Goal: Task Accomplishment & Management: Manage account settings

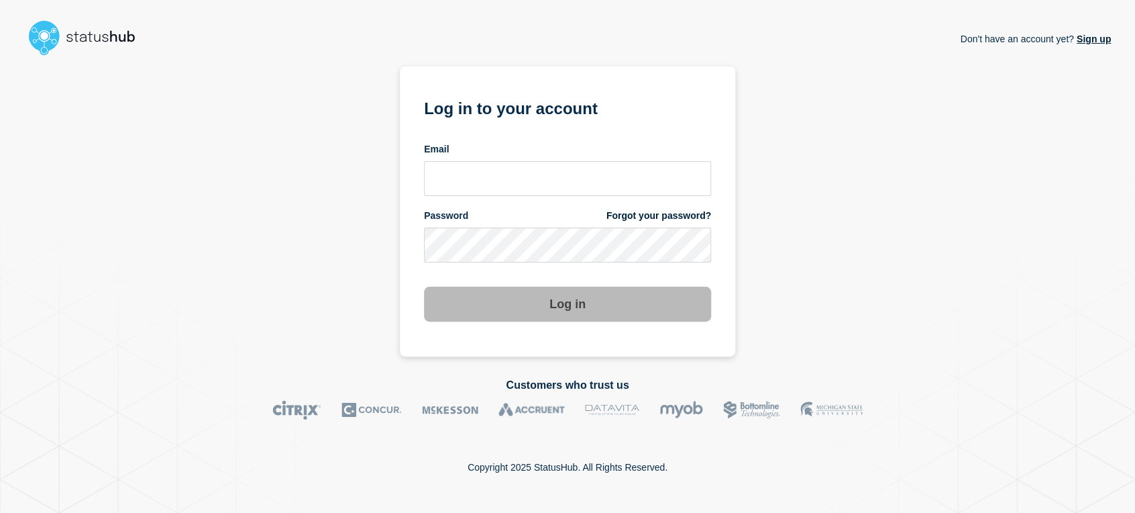
click at [470, 157] on div "Email" at bounding box center [567, 169] width 287 height 53
click at [477, 171] on input "email input" at bounding box center [567, 178] width 287 height 35
type input "sean.webb@conexon.us"
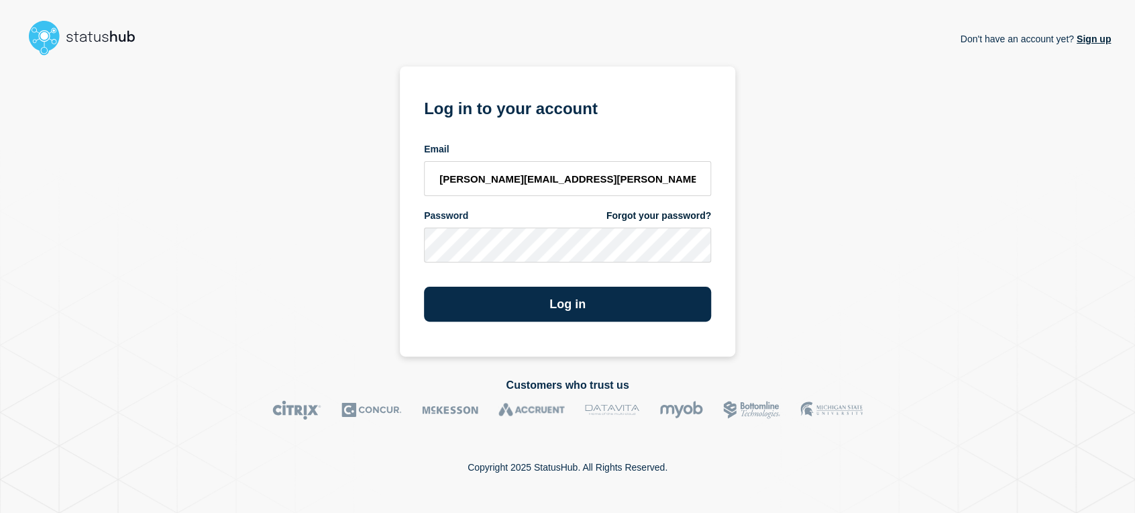
click at [424, 287] on button "Log in" at bounding box center [567, 304] width 287 height 35
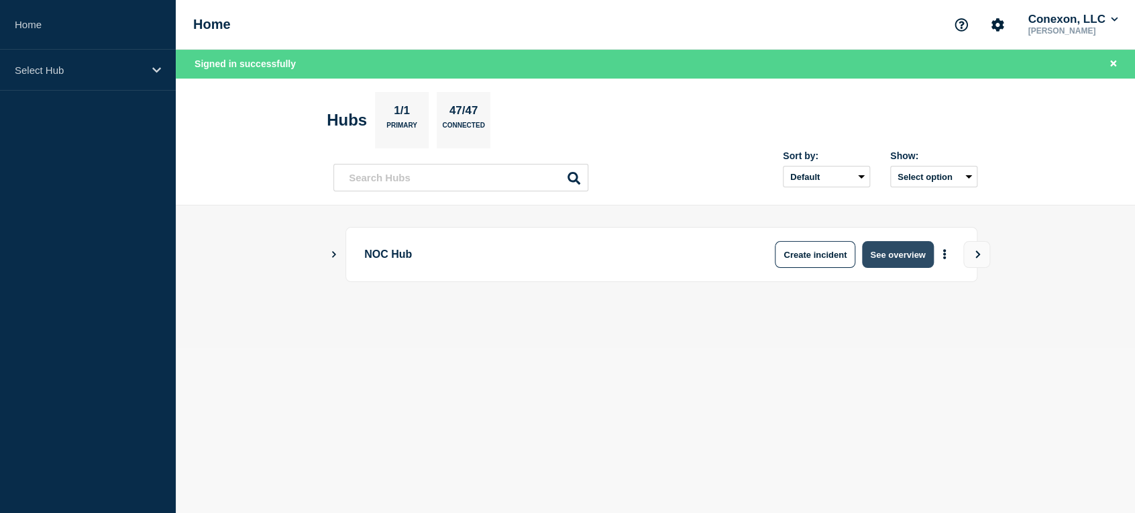
click at [893, 257] on button "See overview" at bounding box center [897, 254] width 71 height 27
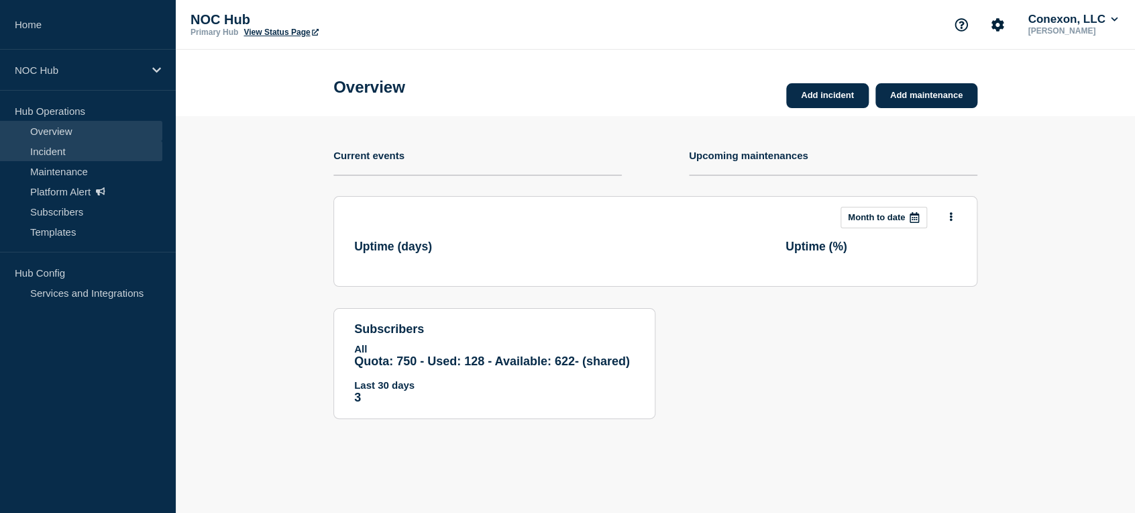
click at [60, 156] on link "Incident" at bounding box center [81, 151] width 162 height 20
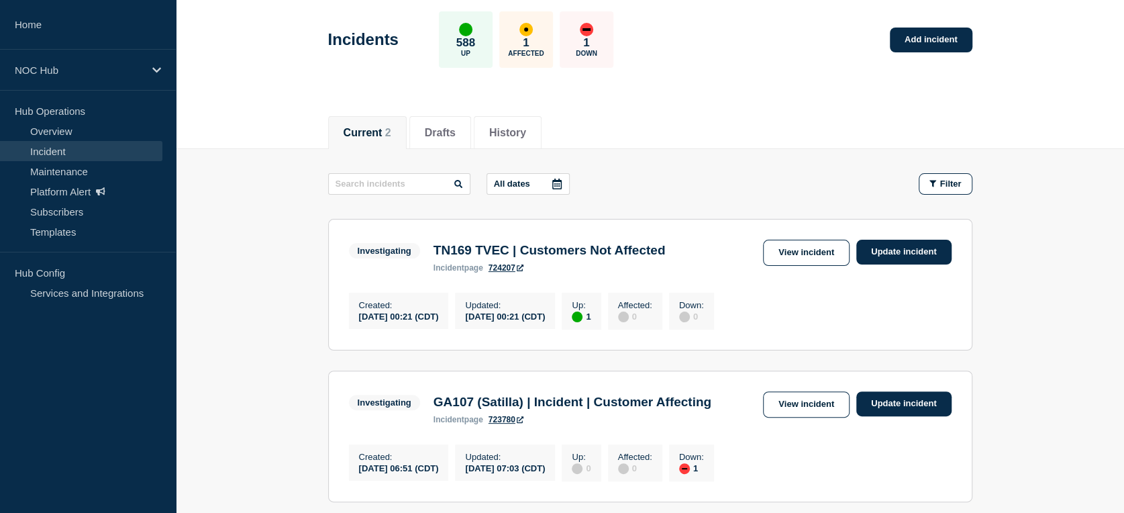
scroll to position [149, 0]
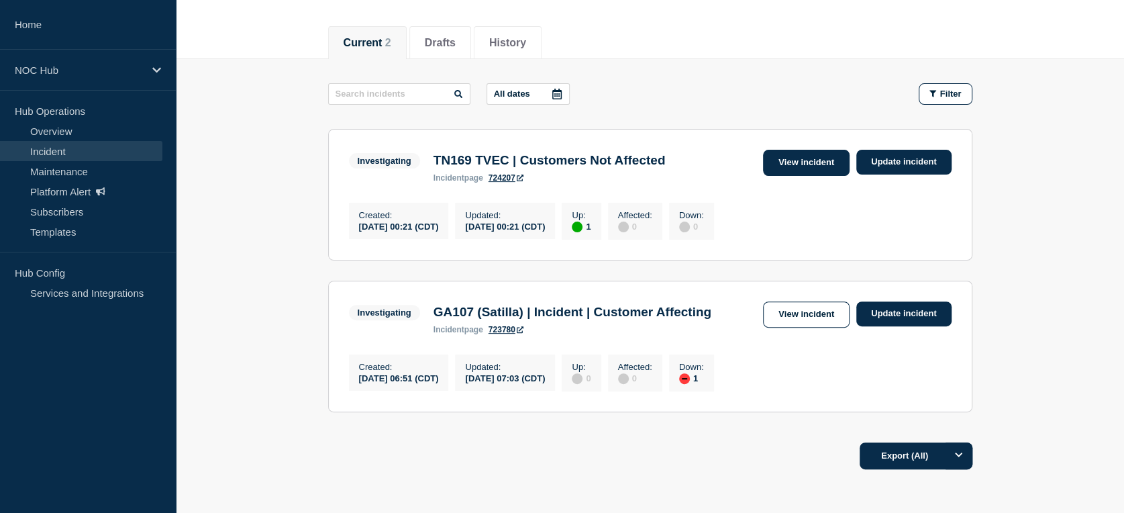
click at [782, 172] on link "View incident" at bounding box center [806, 163] width 87 height 26
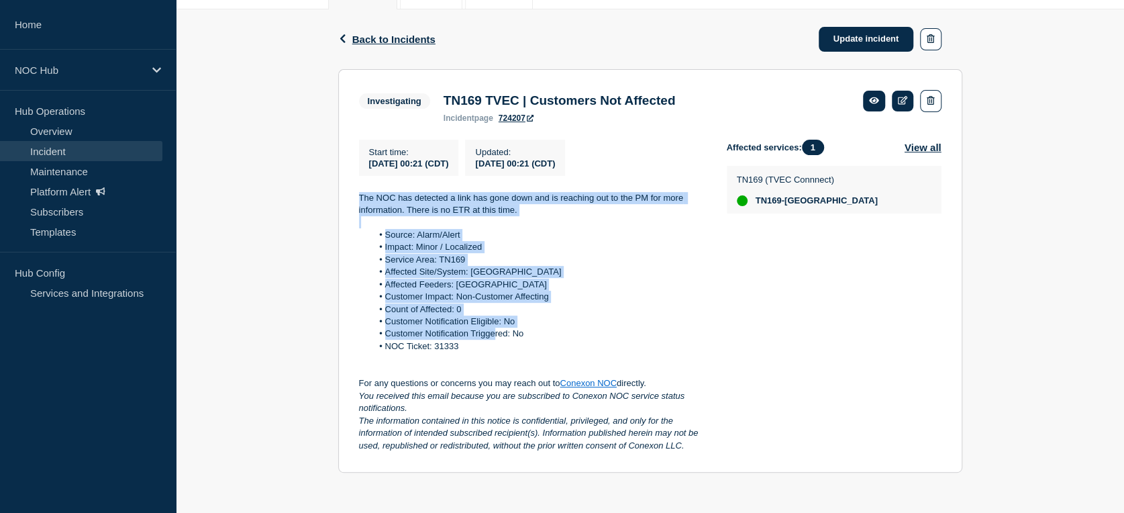
scroll to position [204, 0]
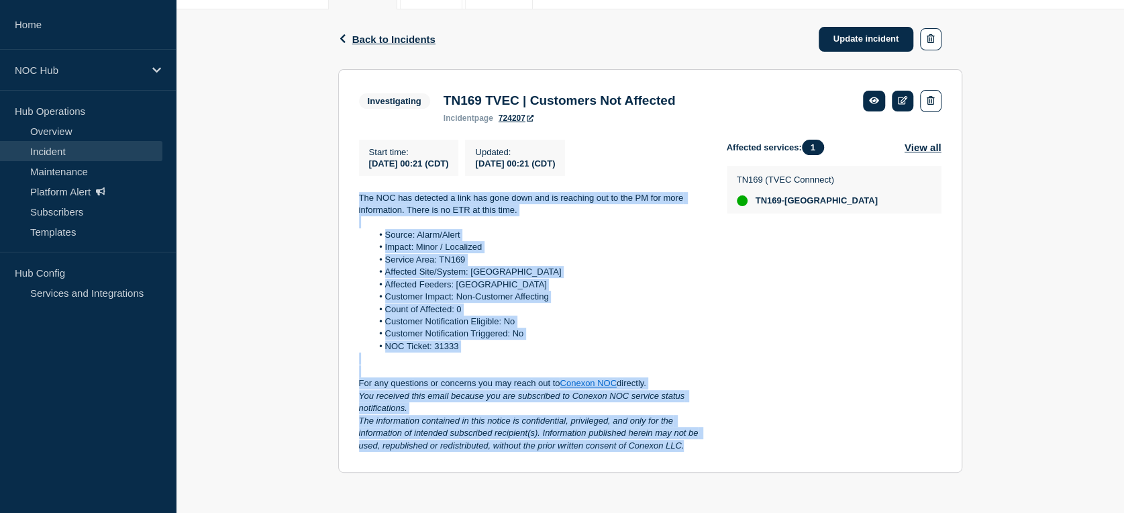
drag, startPoint x: 352, startPoint y: 238, endPoint x: 703, endPoint y: 448, distance: 408.5
click at [703, 448] on section "Investigating TN169 TVEC | Customers Not Affected incident page 724207 Start ti…" at bounding box center [650, 271] width 624 height 404
copy div "The NOC has detected a link has gone down and is reaching out to the PM for mor…"
click at [856, 31] on link "Update incident" at bounding box center [866, 39] width 95 height 25
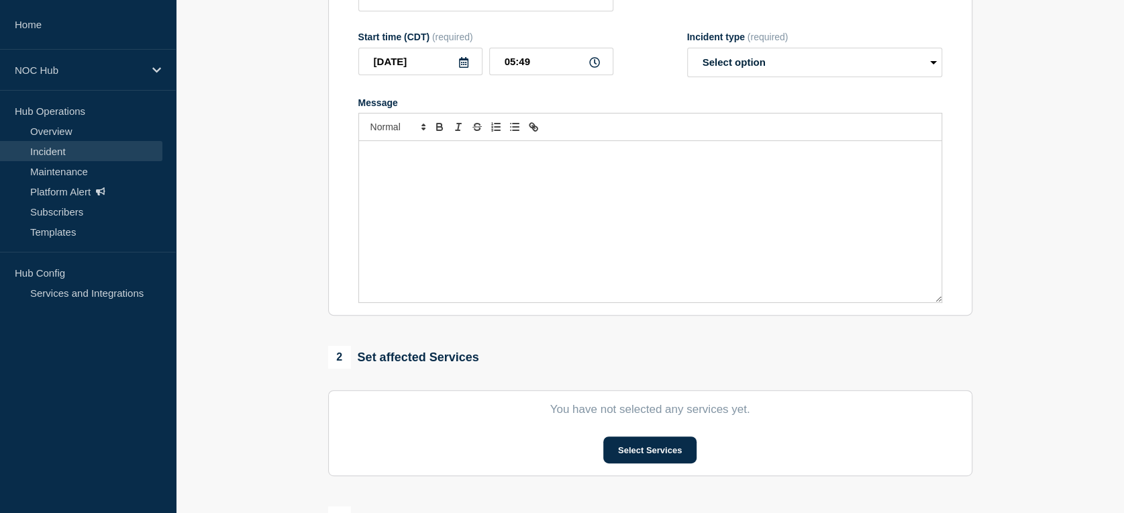
type input "TN169 TVEC | Customers Not Affected"
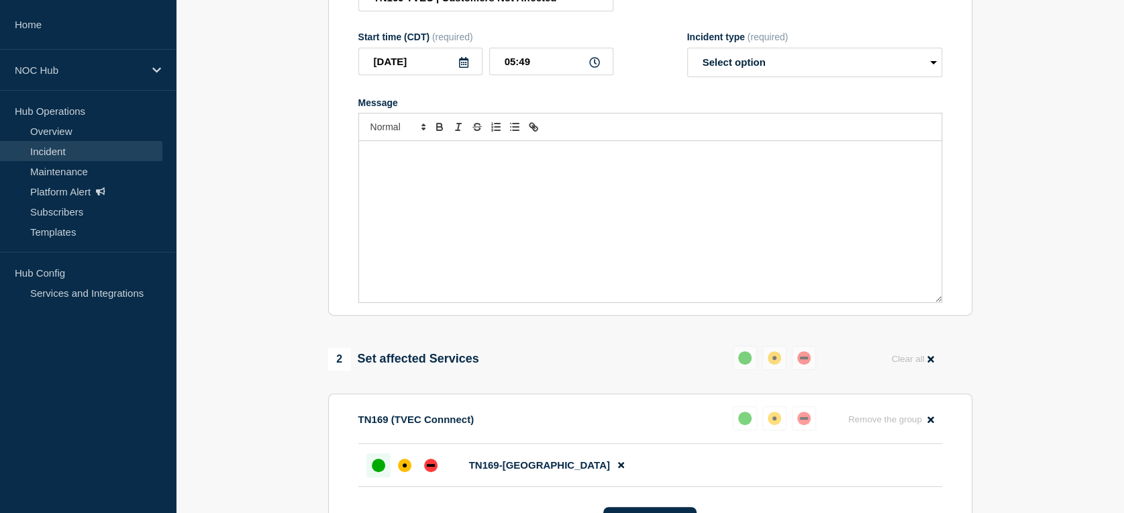
click at [511, 217] on div "Message" at bounding box center [650, 221] width 583 height 161
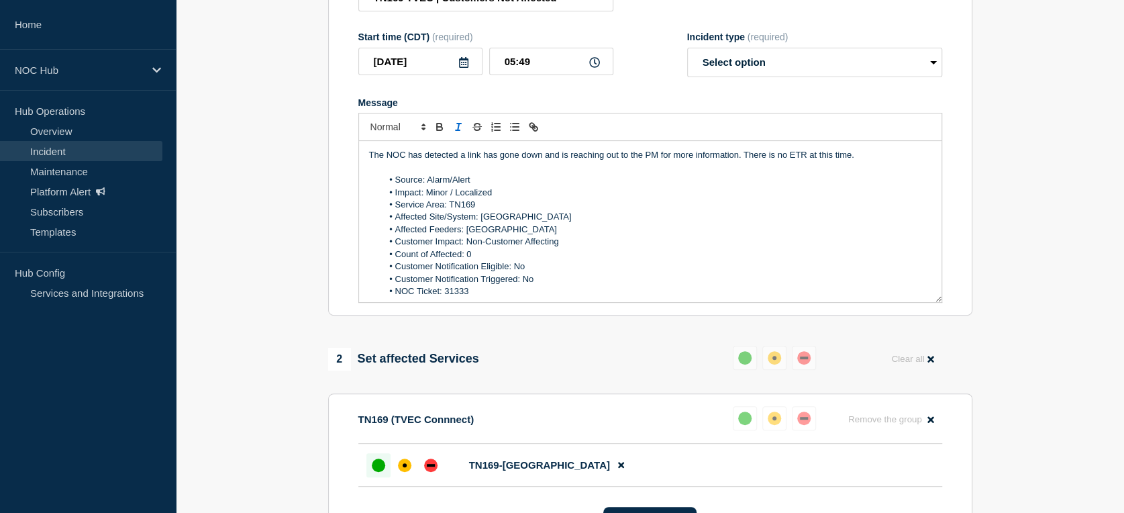
scroll to position [68, 0]
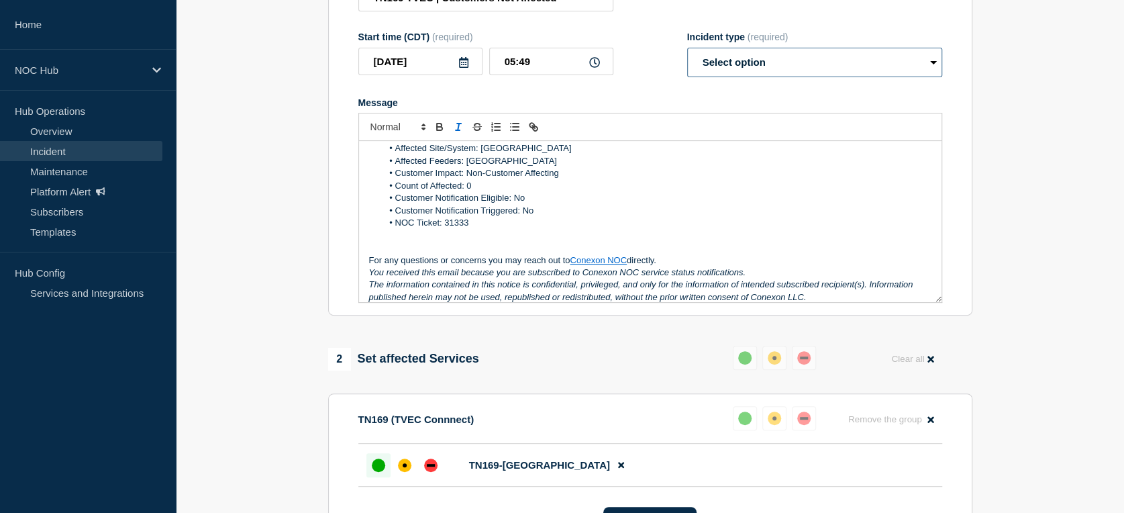
click at [709, 77] on select "Select option Investigating Identified Monitoring Resolved" at bounding box center [814, 63] width 255 height 30
select select "resolved"
click at [687, 74] on select "Select option Investigating Identified Monitoring Resolved" at bounding box center [814, 63] width 255 height 30
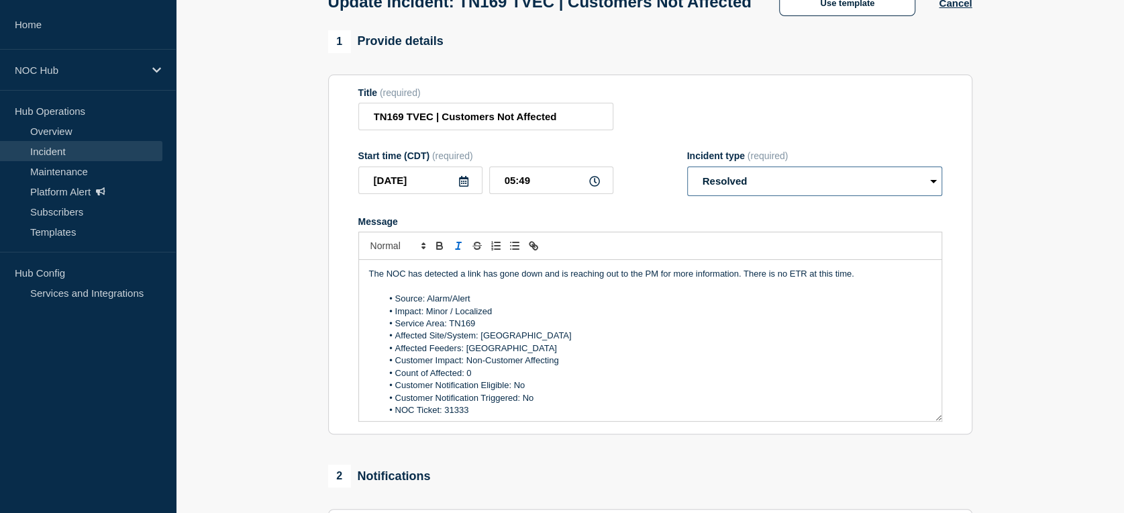
scroll to position [149, 0]
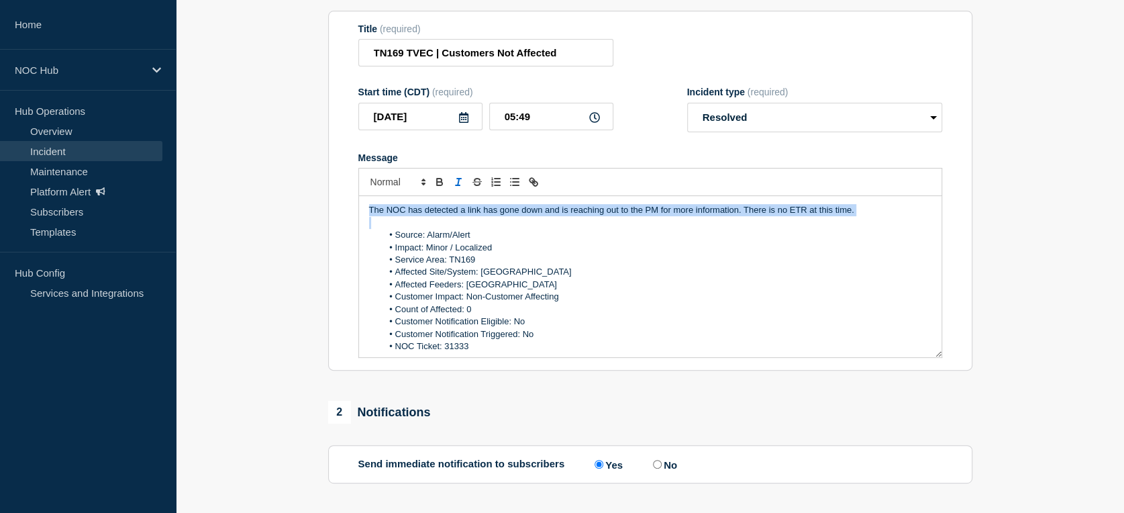
drag, startPoint x: 868, startPoint y: 244, endPoint x: 291, endPoint y: 242, distance: 577.1
click at [291, 241] on section "1 Provide details Title (required) TN169 TVEC | Customers Not Affected Start ti…" at bounding box center [650, 324] width 948 height 717
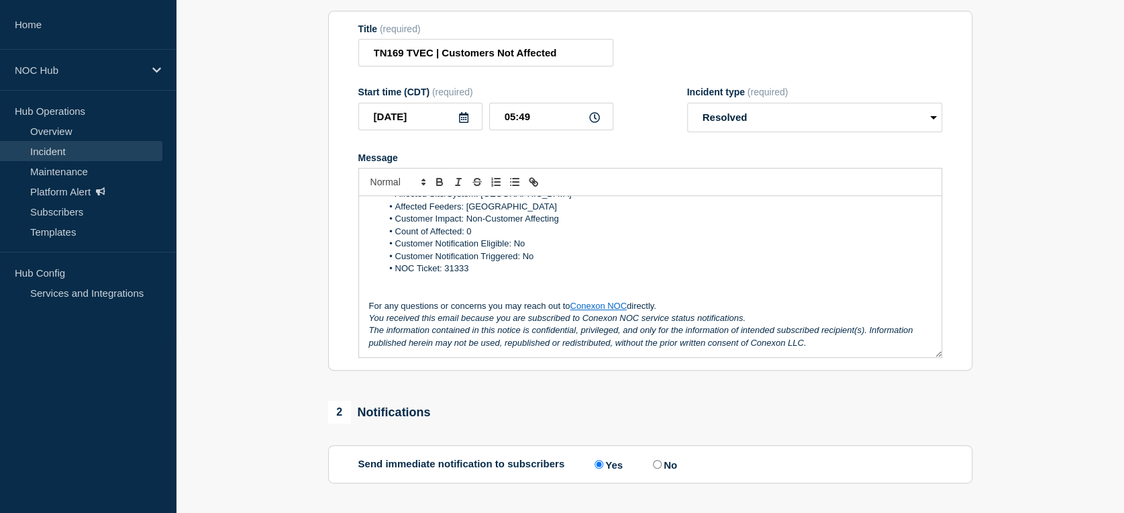
scroll to position [369, 0]
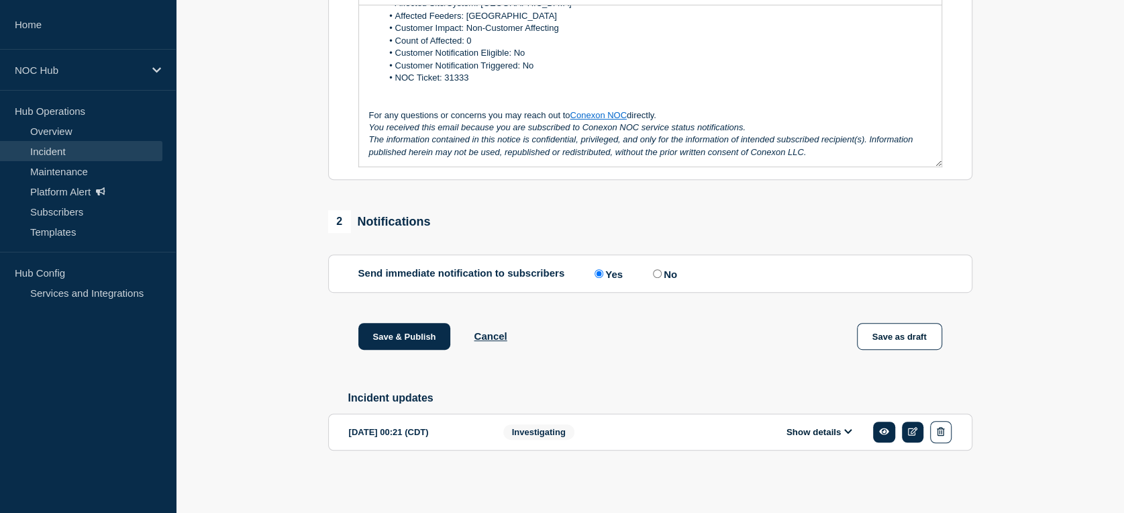
click at [661, 274] on input "No" at bounding box center [657, 273] width 9 height 9
radio input "true"
radio input "false"
click at [407, 342] on button "Save & Publish" at bounding box center [404, 336] width 93 height 27
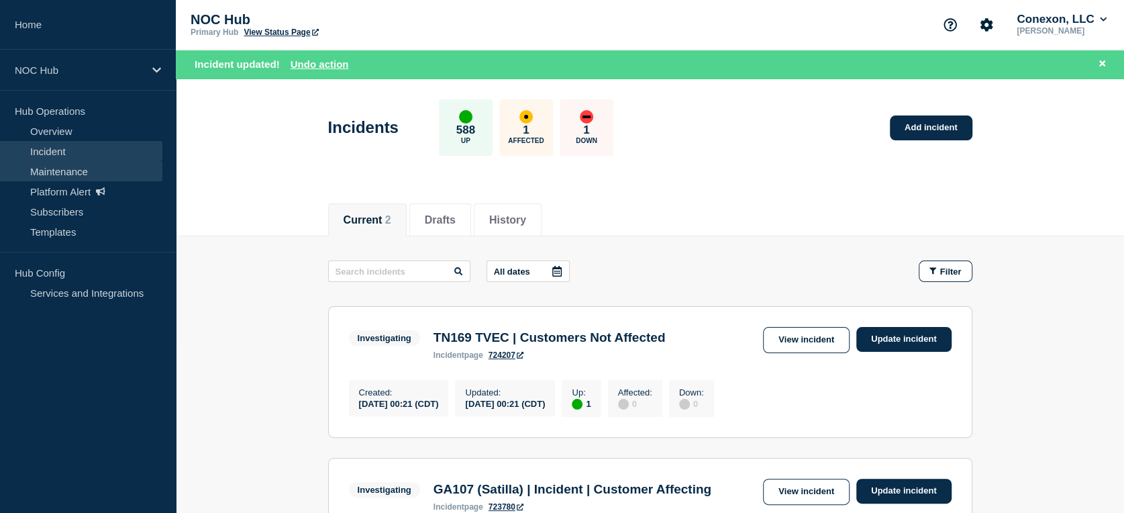
click at [101, 173] on link "Maintenance" at bounding box center [81, 171] width 162 height 20
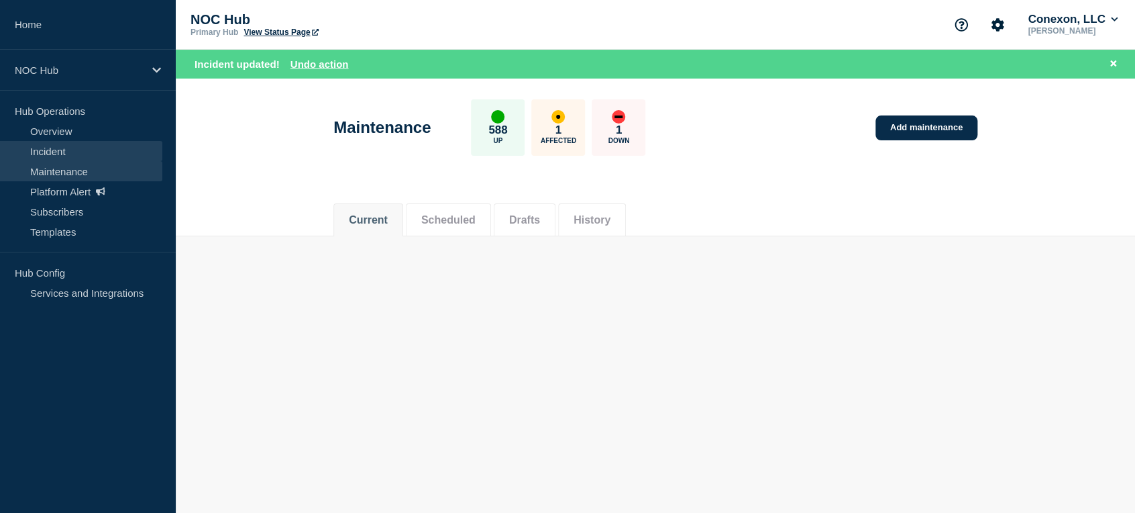
click at [84, 155] on link "Incident" at bounding box center [81, 151] width 162 height 20
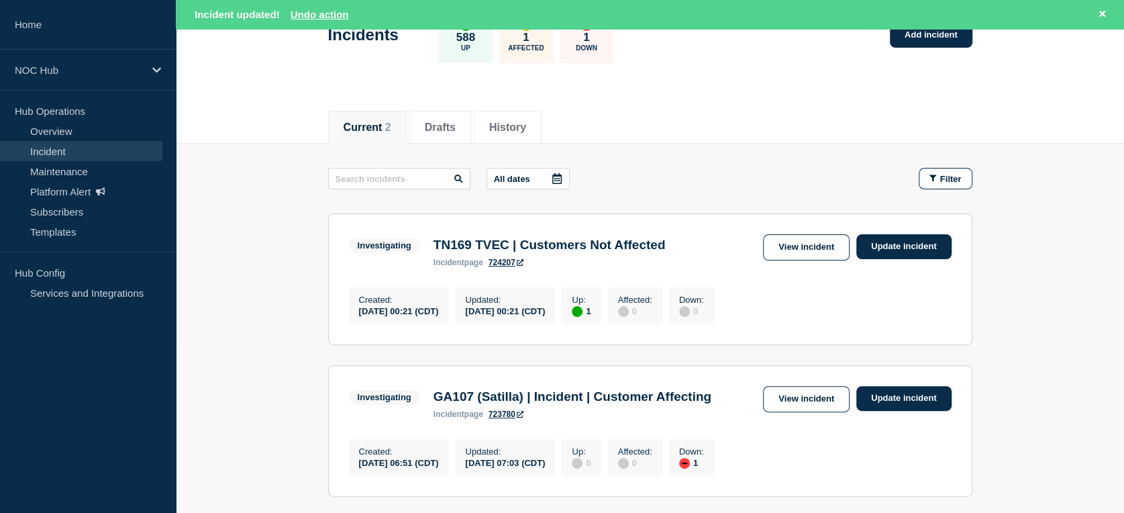
scroll to position [223, 0]
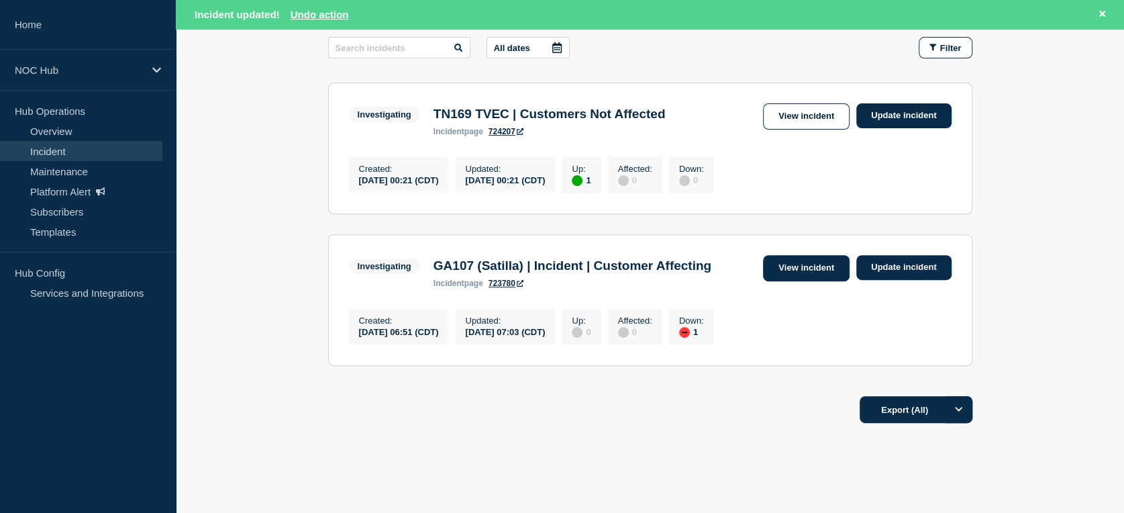
click at [787, 272] on link "View incident" at bounding box center [806, 268] width 87 height 26
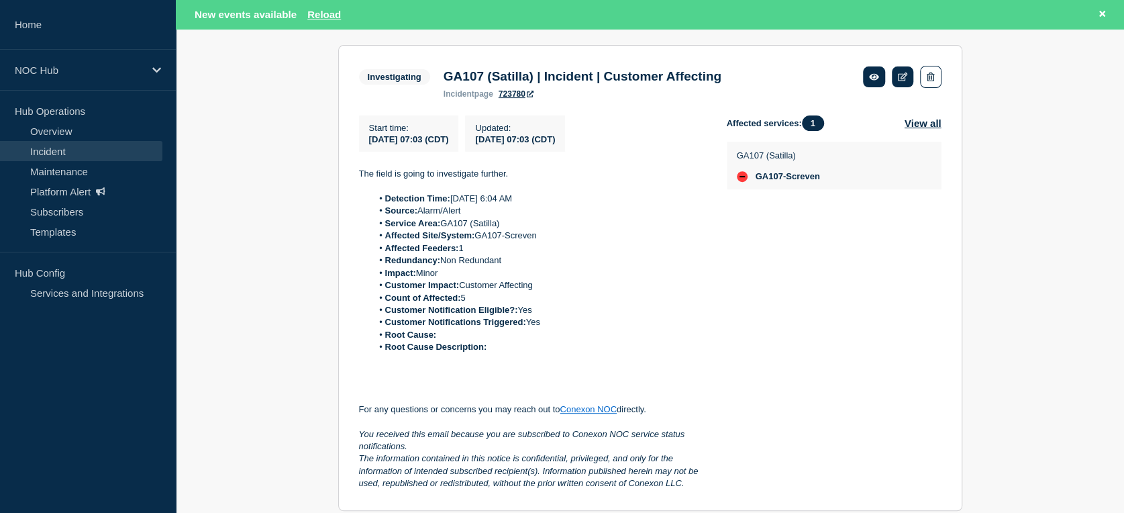
scroll to position [298, 0]
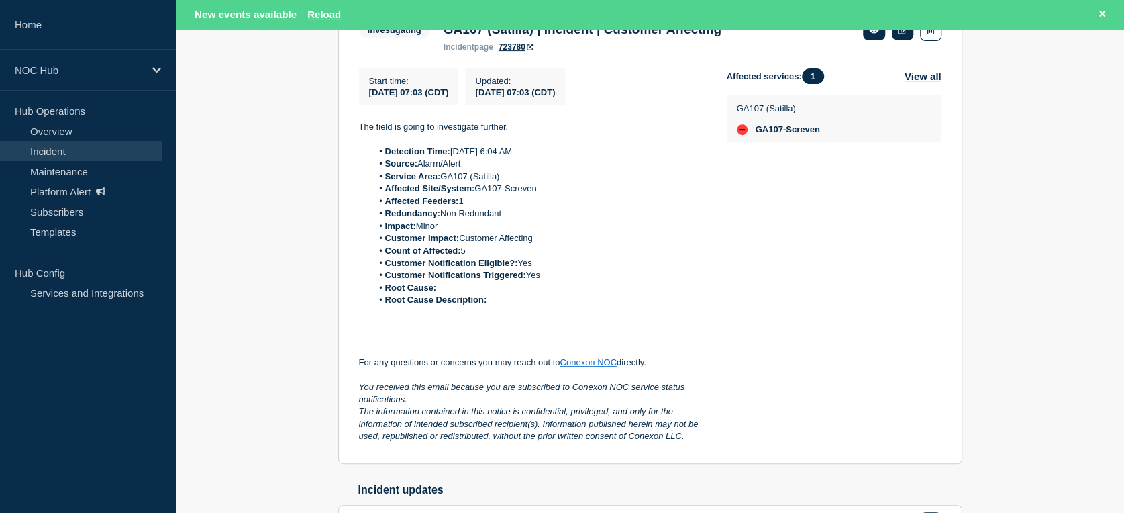
drag, startPoint x: 356, startPoint y: 121, endPoint x: 547, endPoint y: 311, distance: 269.1
click at [547, 311] on section "Investigating GA107 (Satilla) | Incident | Customer Affecting incident page 723…" at bounding box center [650, 231] width 624 height 466
copy div "The field is going to investigate further. Detection Time: [DATE] 6:04 AM Sourc…"
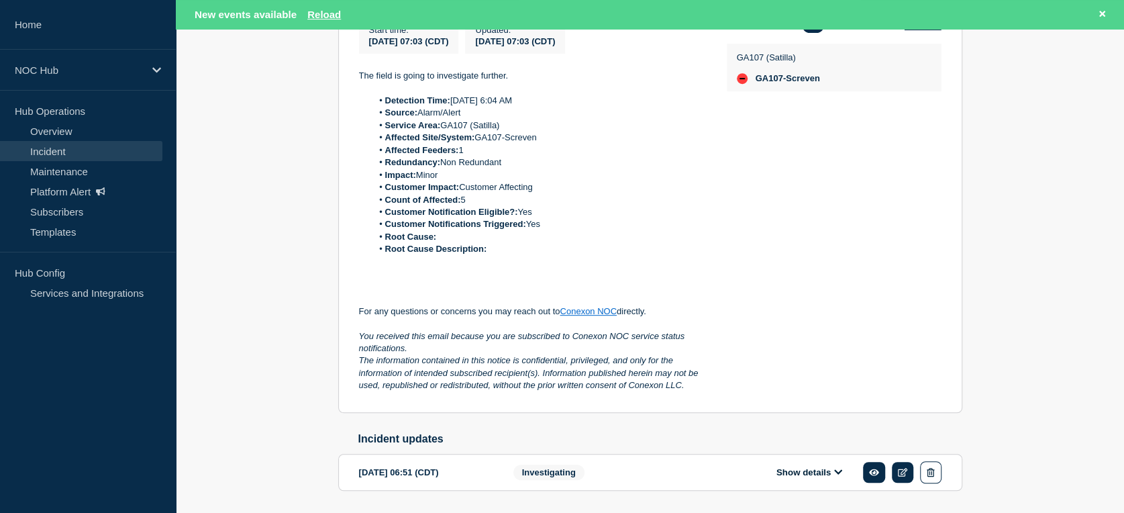
scroll to position [248, 0]
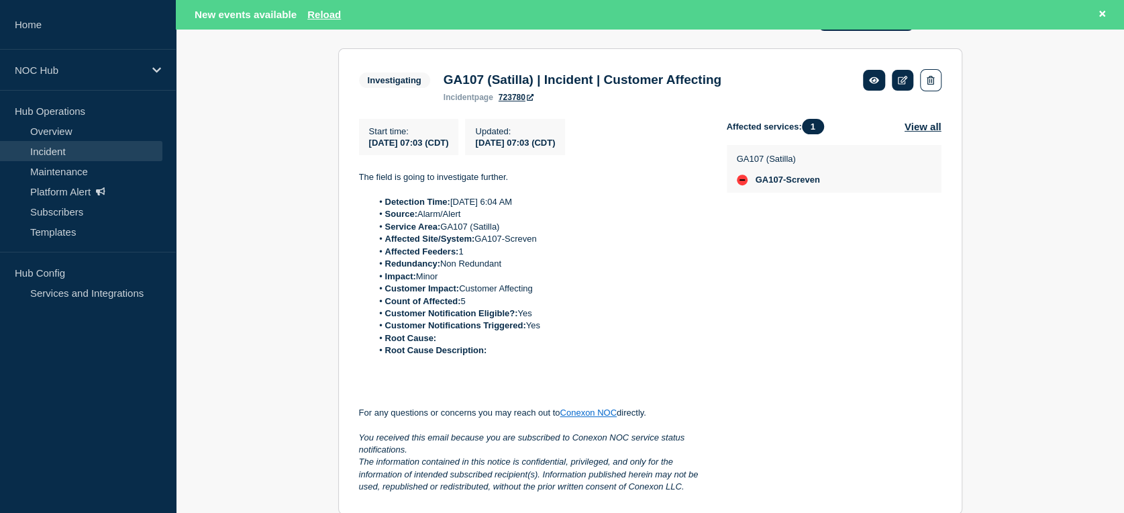
click at [612, 228] on li "Service Area: GA107 (Satilla)" at bounding box center [539, 227] width 334 height 12
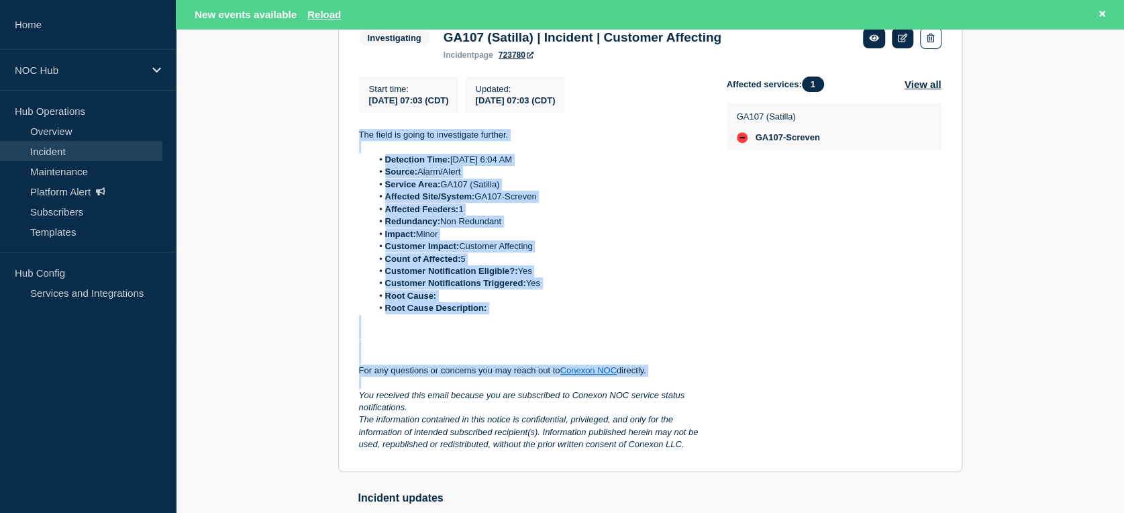
scroll to position [397, 0]
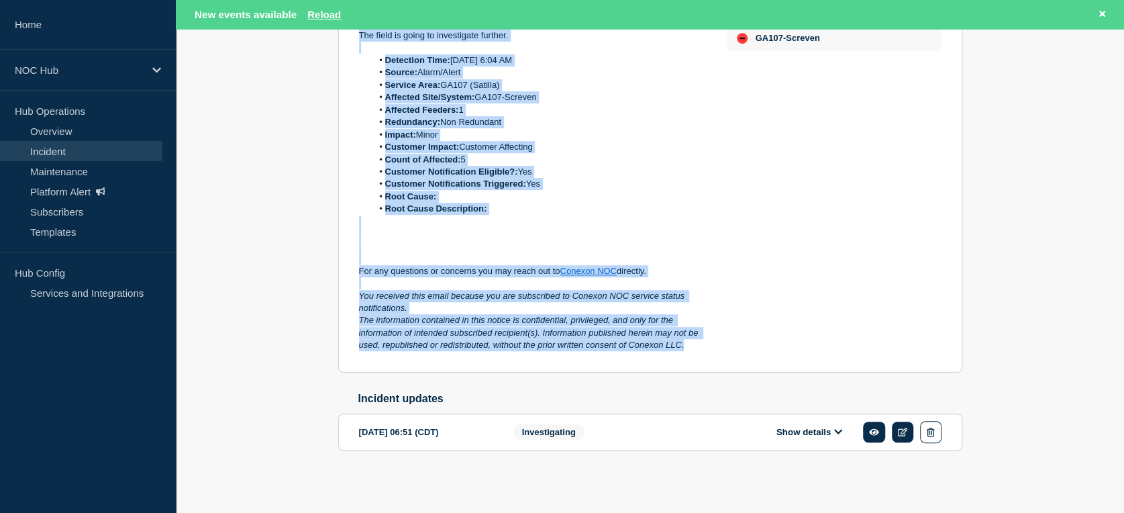
drag, startPoint x: 354, startPoint y: 176, endPoint x: 695, endPoint y: 351, distance: 382.7
click at [695, 351] on section "Investigating GA107 (Satilla) | Incident | Customer Affecting incident page 723…" at bounding box center [650, 140] width 624 height 466
copy div "The field is going to investigate further. Detection Time: [DATE] 6:04 AM Sourc…"
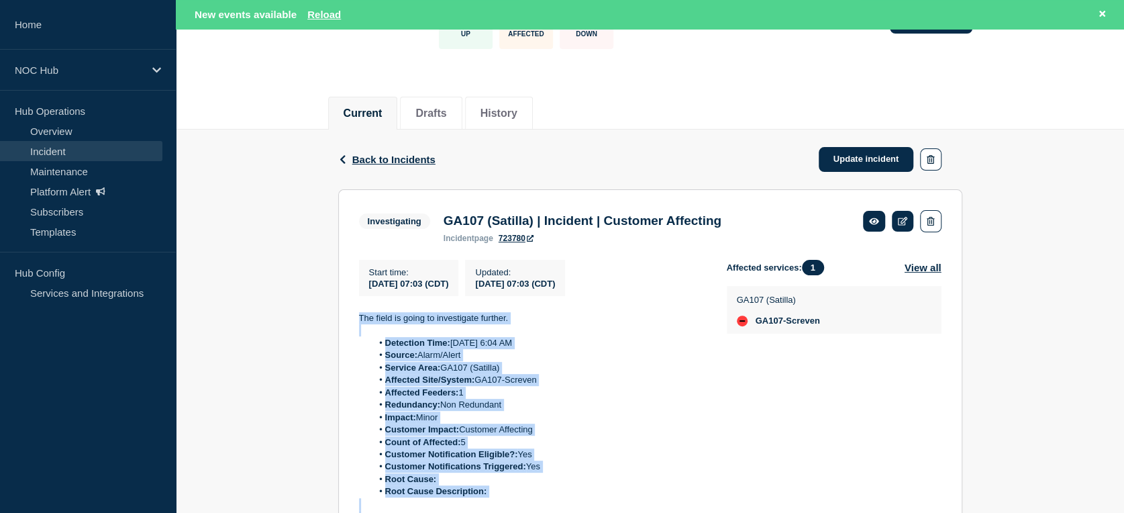
scroll to position [99, 0]
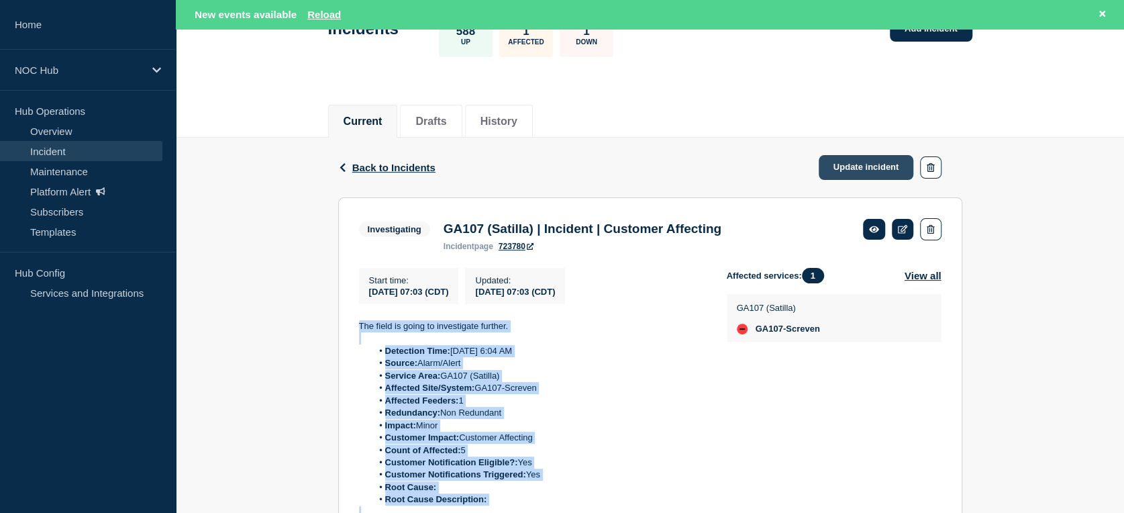
click at [825, 172] on link "Update incident" at bounding box center [866, 167] width 95 height 25
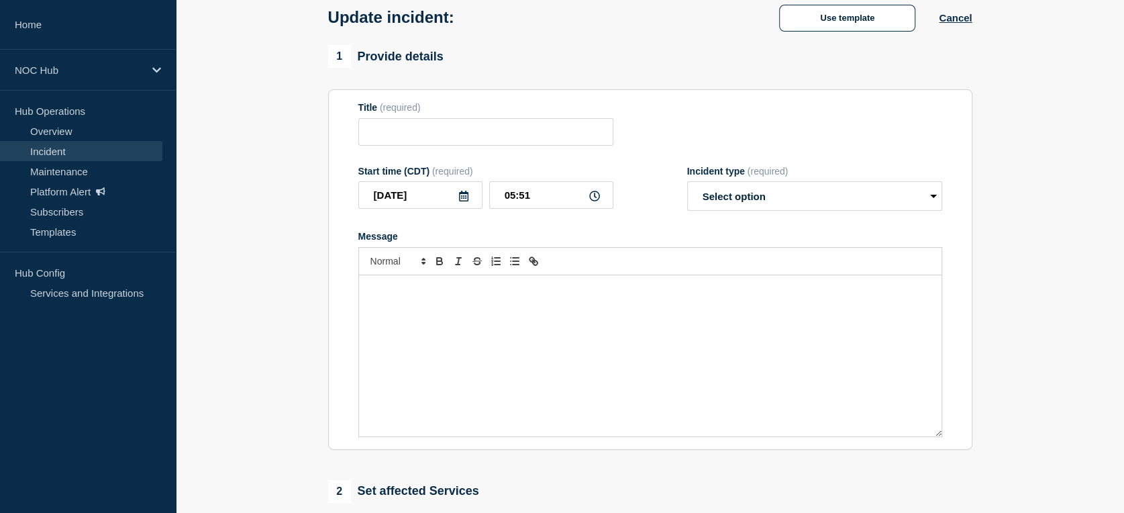
type input "GA107 (Satilla) | Incident | Customer Affecting"
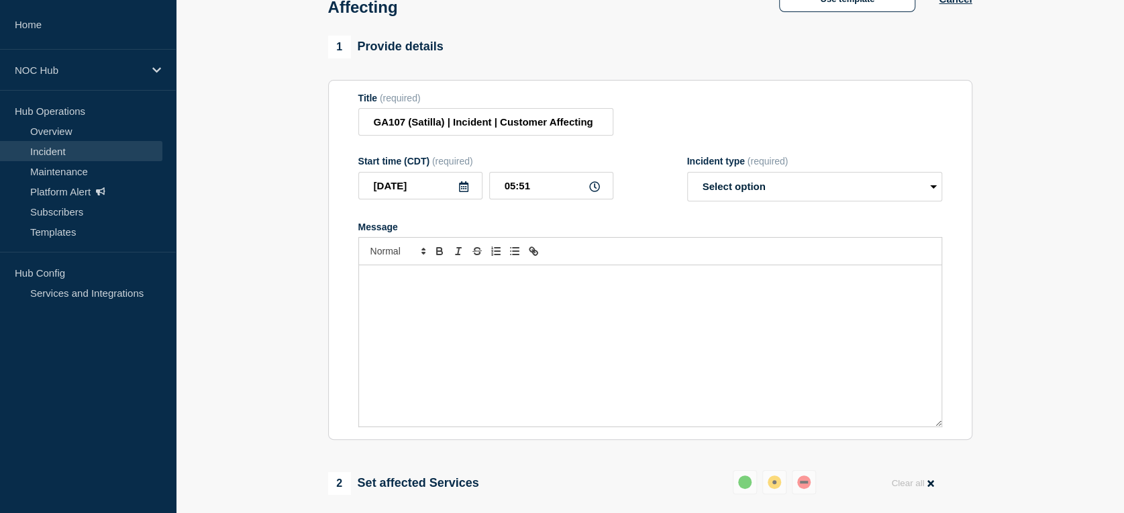
click at [559, 295] on div "Message" at bounding box center [650, 345] width 583 height 161
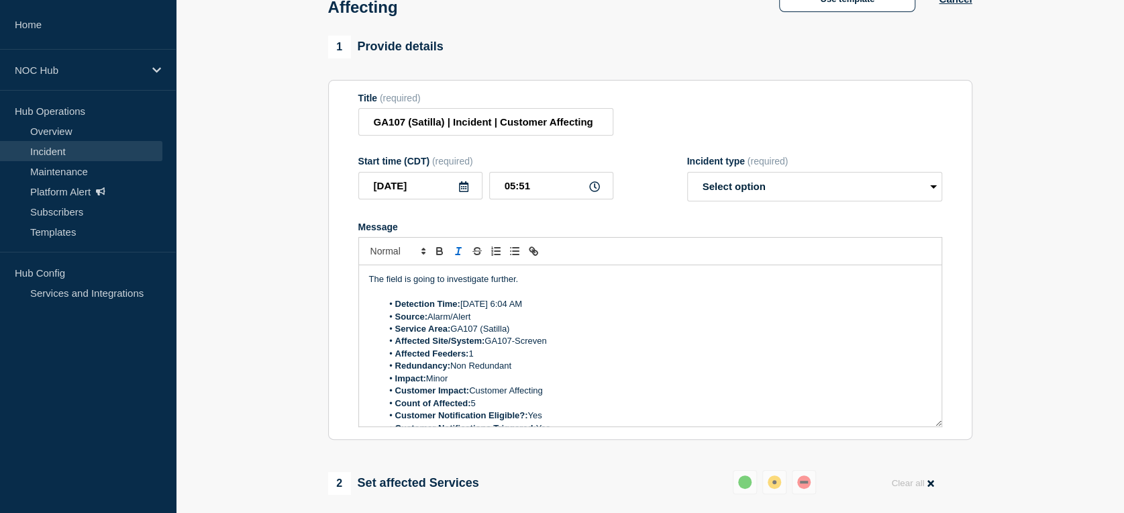
scroll to position [142, 0]
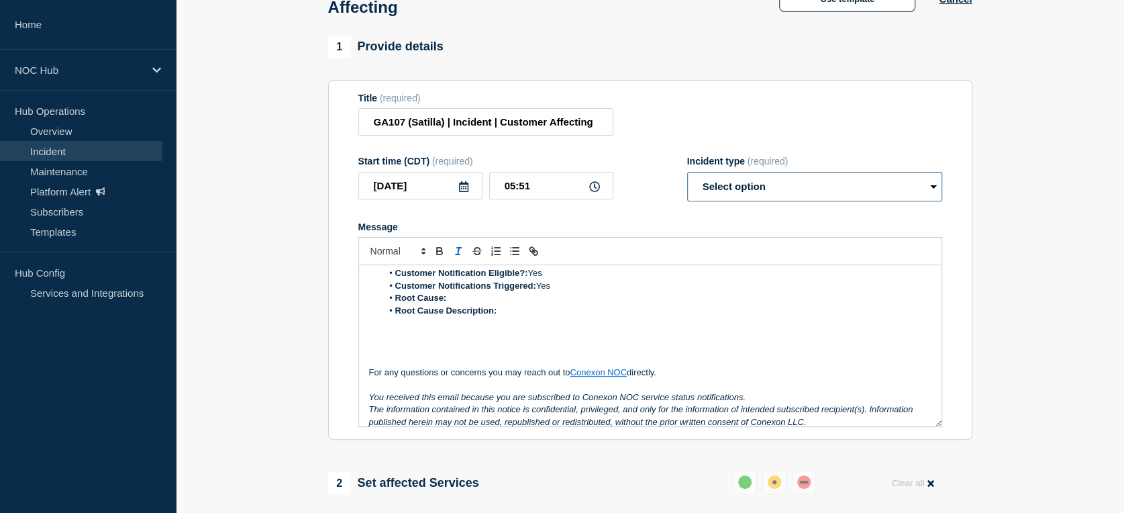
click at [723, 201] on select "Select option Investigating Identified Monitoring Resolved" at bounding box center [814, 187] width 255 height 30
select select "monitoring"
click at [687, 179] on select "Select option Investigating Identified Monitoring Resolved" at bounding box center [814, 187] width 255 height 30
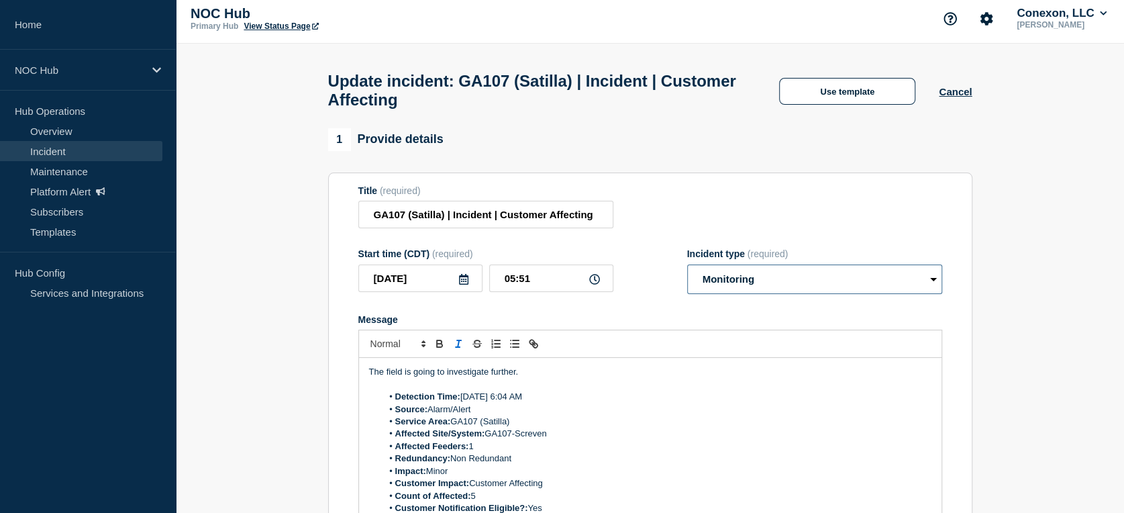
scroll to position [0, 0]
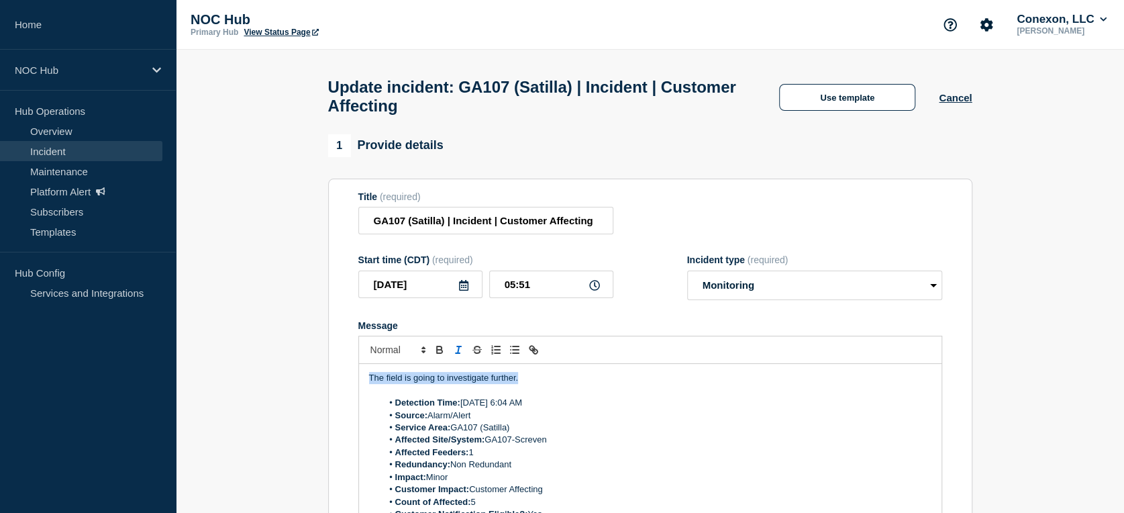
drag, startPoint x: 526, startPoint y: 385, endPoint x: 354, endPoint y: 385, distance: 171.8
click at [354, 385] on section "Title (required) GA107 (Satilla) | Incident | Customer Affecting Start time (CD…" at bounding box center [650, 359] width 644 height 360
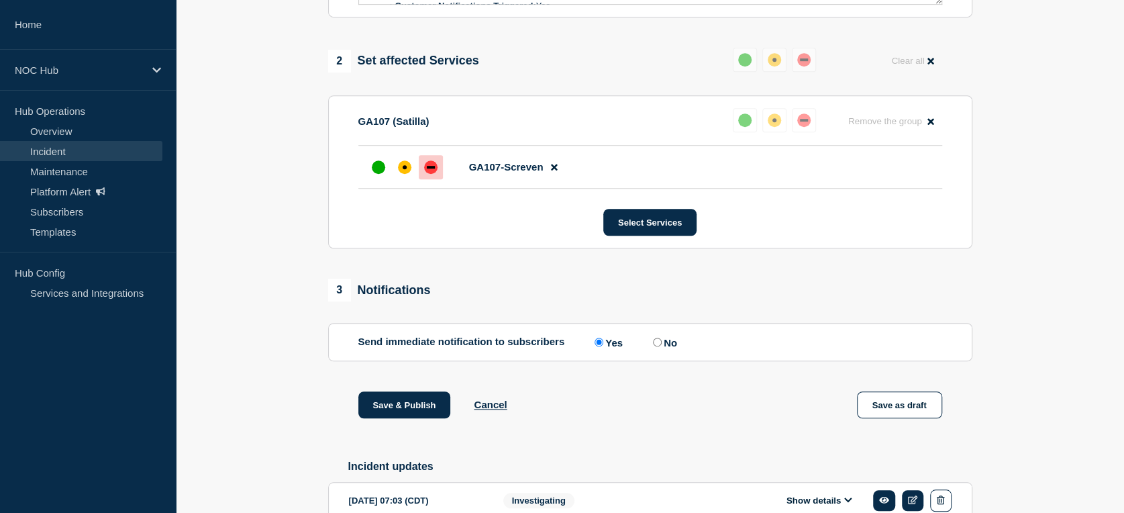
scroll to position [521, 0]
click at [661, 348] on label "No" at bounding box center [664, 341] width 28 height 13
click at [661, 346] on input "No" at bounding box center [657, 341] width 9 height 9
radio input "true"
radio input "false"
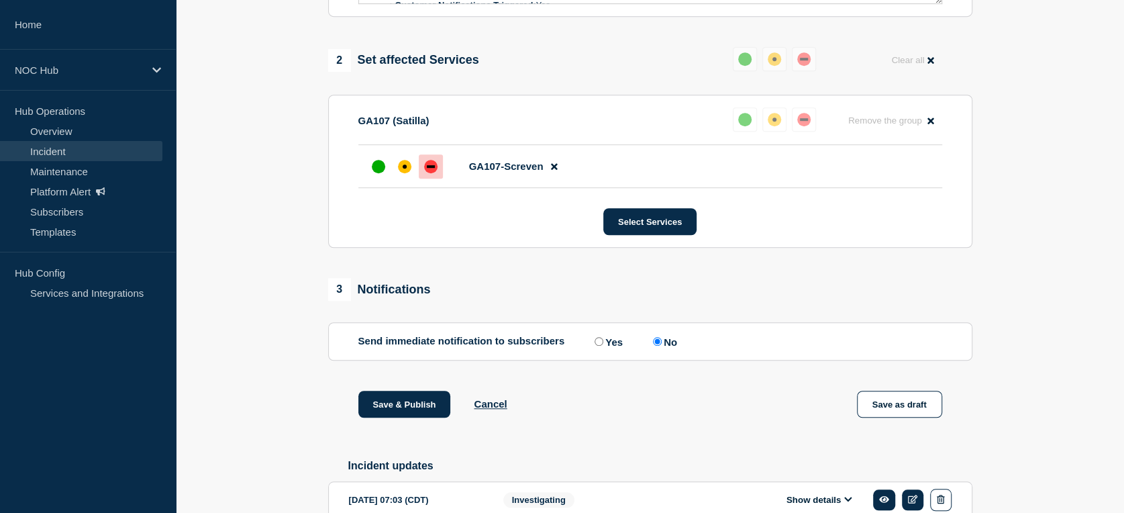
click at [661, 348] on label "No" at bounding box center [664, 341] width 28 height 13
click at [661, 346] on input "No" at bounding box center [657, 341] width 9 height 9
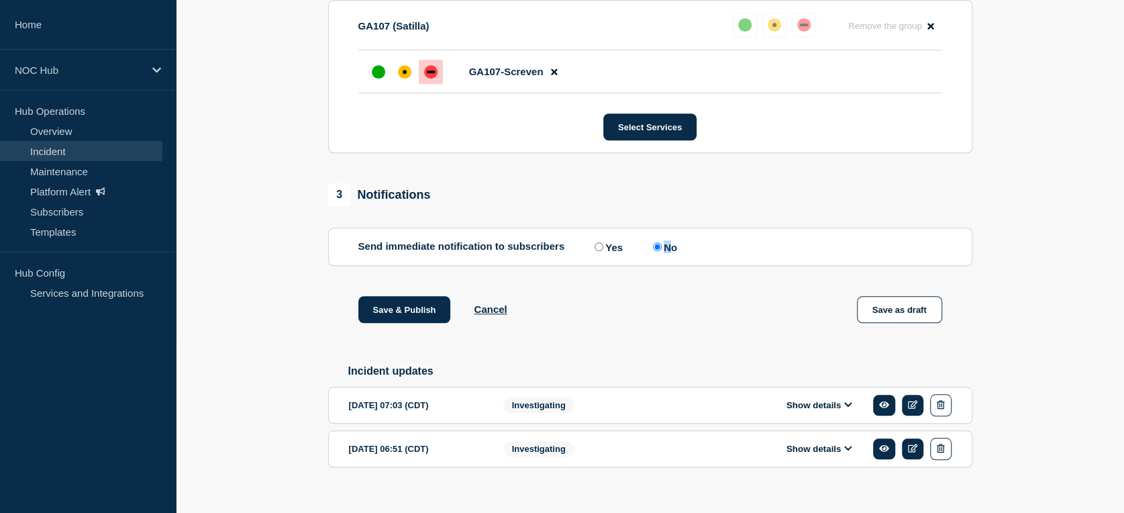
scroll to position [642, 0]
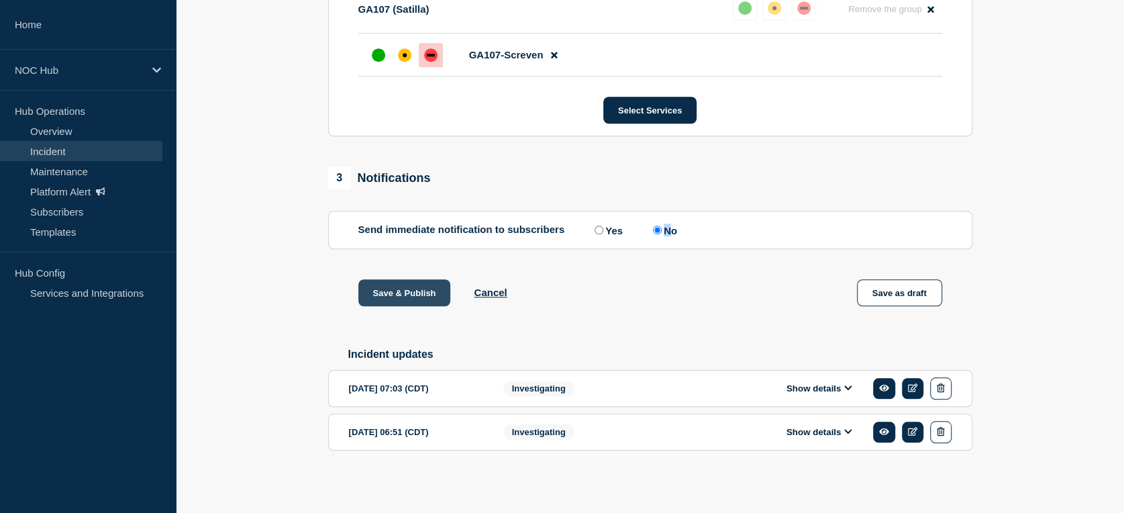
click at [403, 295] on button "Save & Publish" at bounding box center [404, 292] width 93 height 27
